Goal: Task Accomplishment & Management: Manage account settings

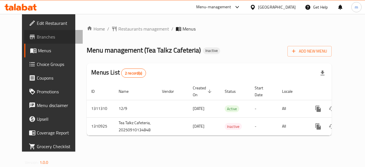
click at [37, 39] on span "Branches" at bounding box center [58, 36] width 42 height 7
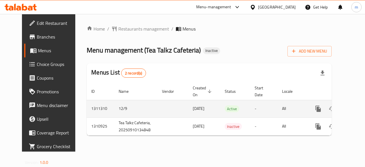
drag, startPoint x: 195, startPoint y: 106, endPoint x: 164, endPoint y: 108, distance: 30.6
click at [164, 108] on tr "1311310 12/9 [DATE] Active - All" at bounding box center [229, 108] width 284 height 17
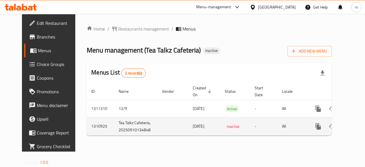
click at [193, 129] on span "10/09/2025" at bounding box center [199, 125] width 12 height 7
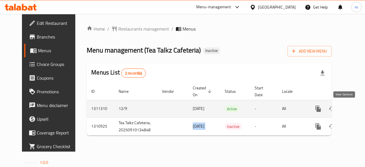
click at [356, 108] on icon "enhanced table" at bounding box center [359, 108] width 7 height 7
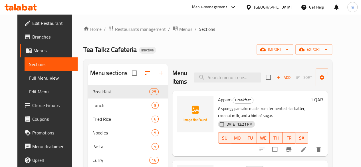
click at [295, 9] on div "Qatar" at bounding box center [268, 7] width 55 height 14
click at [254, 7] on div at bounding box center [250, 7] width 8 height 6
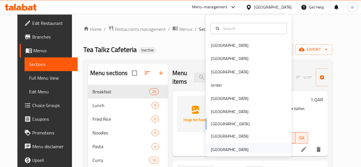
click at [213, 148] on div "[GEOGRAPHIC_DATA]" at bounding box center [230, 149] width 38 height 6
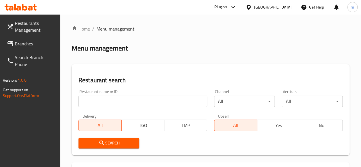
click at [15, 40] on span "Branches" at bounding box center [35, 43] width 41 height 7
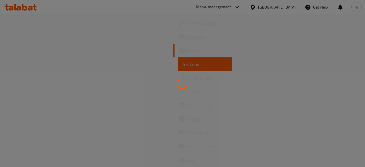
click at [289, 7] on div at bounding box center [182, 83] width 365 height 167
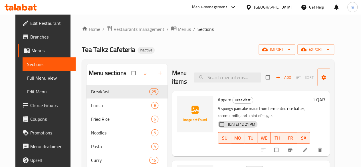
click at [289, 7] on div "Qatar" at bounding box center [273, 7] width 38 height 6
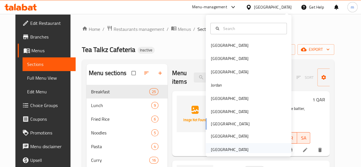
click at [211, 148] on div "[GEOGRAPHIC_DATA]" at bounding box center [230, 149] width 38 height 6
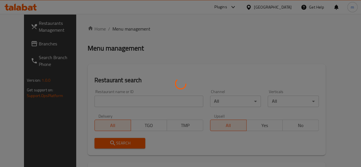
click at [19, 42] on div at bounding box center [180, 83] width 361 height 167
click at [18, 43] on div at bounding box center [180, 83] width 361 height 167
click at [25, 41] on div at bounding box center [180, 83] width 361 height 167
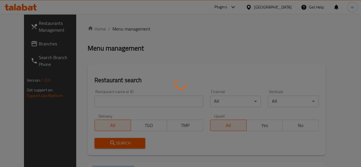
click at [25, 41] on div at bounding box center [180, 83] width 361 height 167
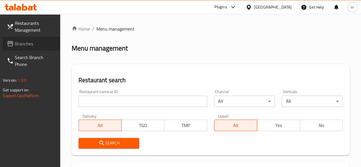
click at [13, 47] on icon at bounding box center [10, 43] width 7 height 7
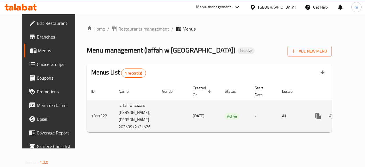
click at [114, 107] on td "laffah w lazzah, Al Hili,Al Hili 20250912131526" at bounding box center [135, 116] width 43 height 32
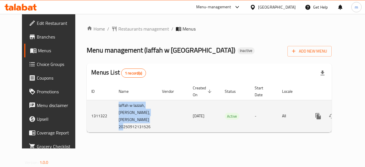
drag, startPoint x: 104, startPoint y: 107, endPoint x: 138, endPoint y: 123, distance: 37.8
click at [138, 123] on td "laffah w lazzah, Al Hili,Al Hili 20250912131526" at bounding box center [135, 116] width 43 height 32
click at [353, 109] on link "enhanced table" at bounding box center [360, 116] width 14 height 14
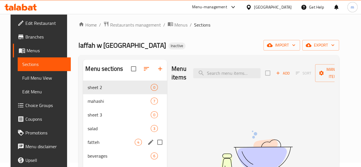
scroll to position [4, 0]
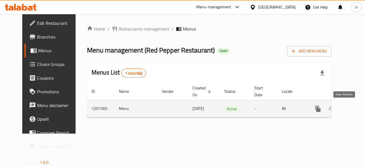
click at [353, 113] on link "enhanced table" at bounding box center [360, 109] width 14 height 14
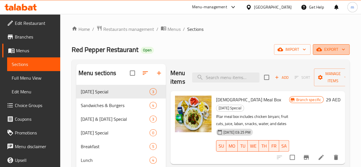
click at [322, 51] on icon "button" at bounding box center [319, 50] width 6 height 4
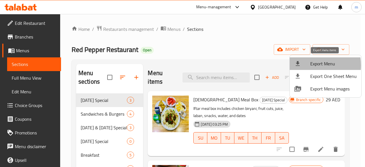
click at [308, 65] on div at bounding box center [303, 63] width 16 height 7
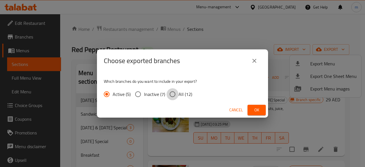
click at [170, 92] on input "All (12)" at bounding box center [173, 94] width 12 height 12
radio input "true"
click at [256, 110] on span "Ok" at bounding box center [256, 109] width 9 height 7
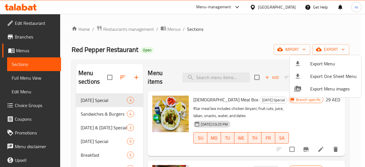
click at [234, 32] on div at bounding box center [182, 83] width 365 height 167
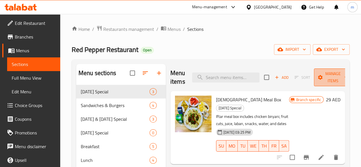
click at [318, 76] on icon "button" at bounding box center [320, 77] width 5 height 5
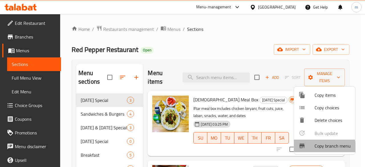
click at [300, 148] on icon at bounding box center [302, 145] width 7 height 7
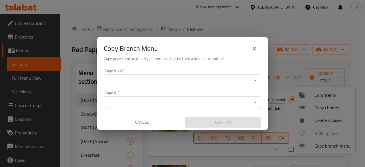
click at [199, 75] on div "Copy from *" at bounding box center [183, 79] width 158 height 11
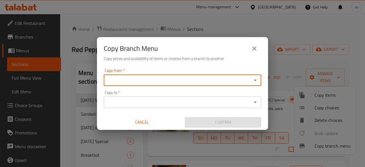
click at [199, 75] on div "Copy from *" at bounding box center [183, 79] width 158 height 11
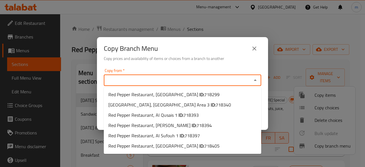
click at [194, 77] on input "Copy from   *" at bounding box center [178, 80] width 145 height 8
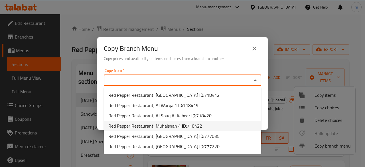
scroll to position [61, 0]
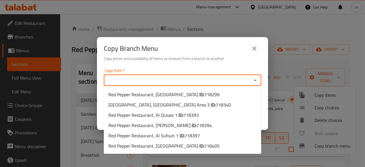
click at [139, 77] on input "Copy from   *" at bounding box center [178, 80] width 145 height 8
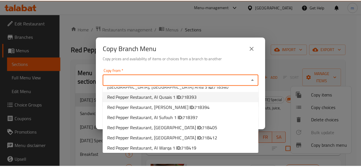
scroll to position [0, 0]
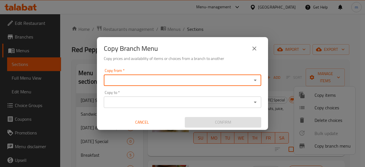
click at [33, 59] on div "Copy Branch Menu Copy prices and availability of items or choices from a branch…" at bounding box center [182, 83] width 365 height 167
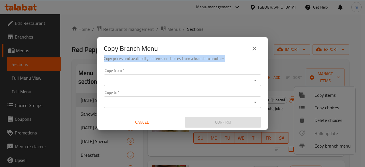
drag, startPoint x: 302, startPoint y: 0, endPoint x: 227, endPoint y: 68, distance: 100.9
click at [227, 68] on div "Copy Branch Menu Copy prices and availability of items or choices from a branch…" at bounding box center [182, 83] width 365 height 167
click at [251, 52] on button "close" at bounding box center [255, 49] width 14 height 14
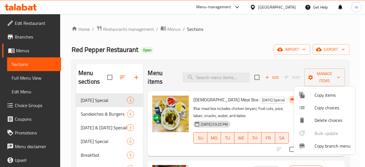
click at [112, 27] on div at bounding box center [182, 83] width 365 height 167
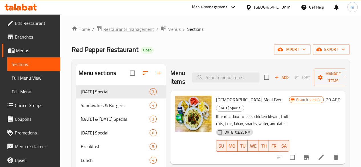
click at [111, 28] on span "Restaurants management" at bounding box center [128, 29] width 51 height 7
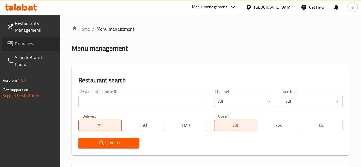
click at [25, 40] on span "Branches" at bounding box center [35, 43] width 41 height 7
